Goal: Task Accomplishment & Management: Manage account settings

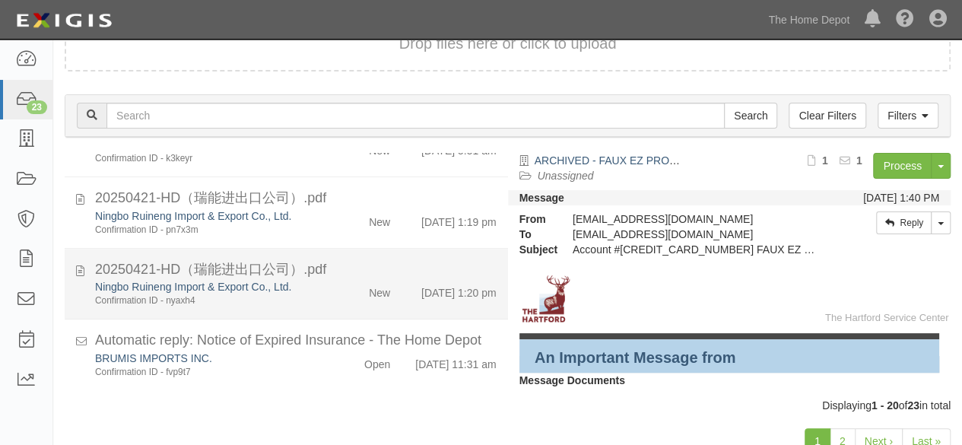
scroll to position [163, 0]
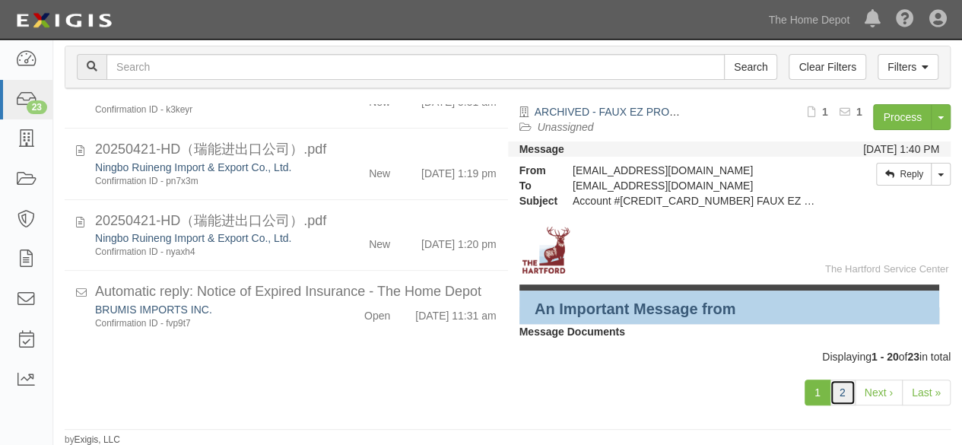
click at [840, 383] on link "2" at bounding box center [843, 392] width 26 height 26
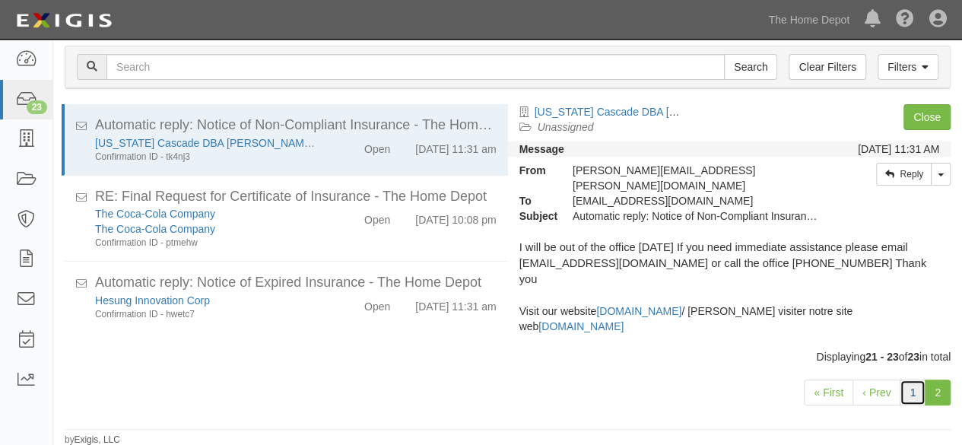
click at [913, 397] on link "1" at bounding box center [913, 392] width 26 height 26
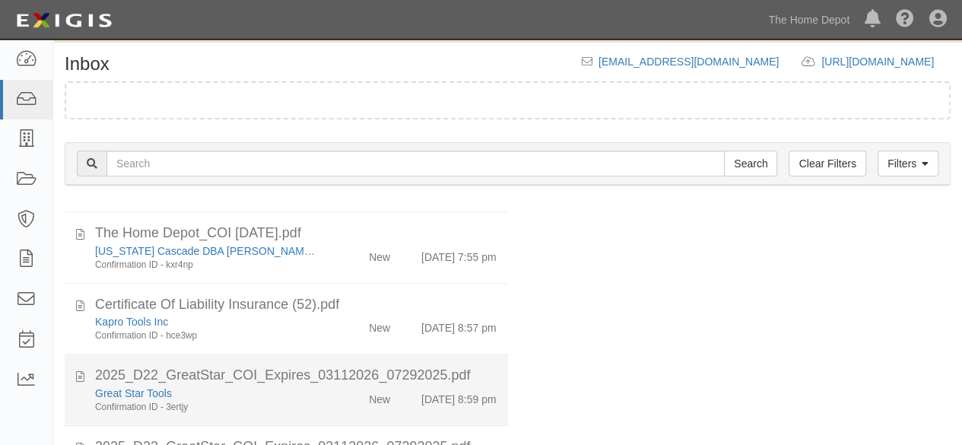
scroll to position [496, 0]
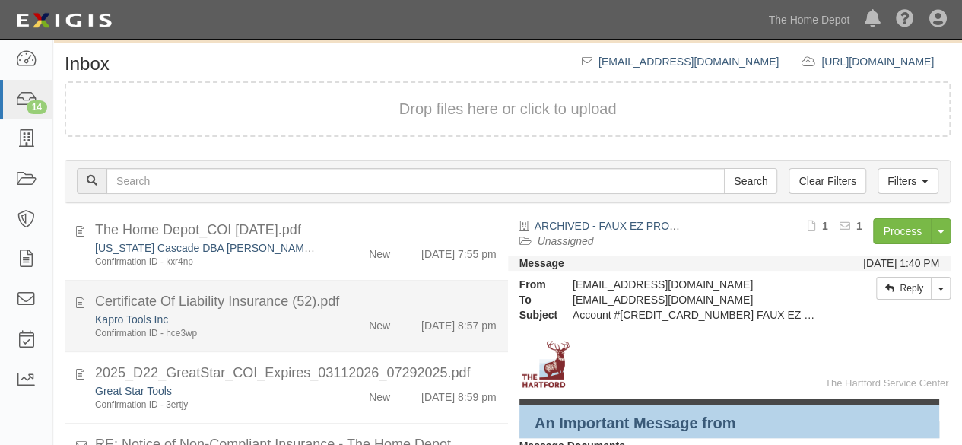
scroll to position [827, 0]
